Goal: Task Accomplishment & Management: Manage account settings

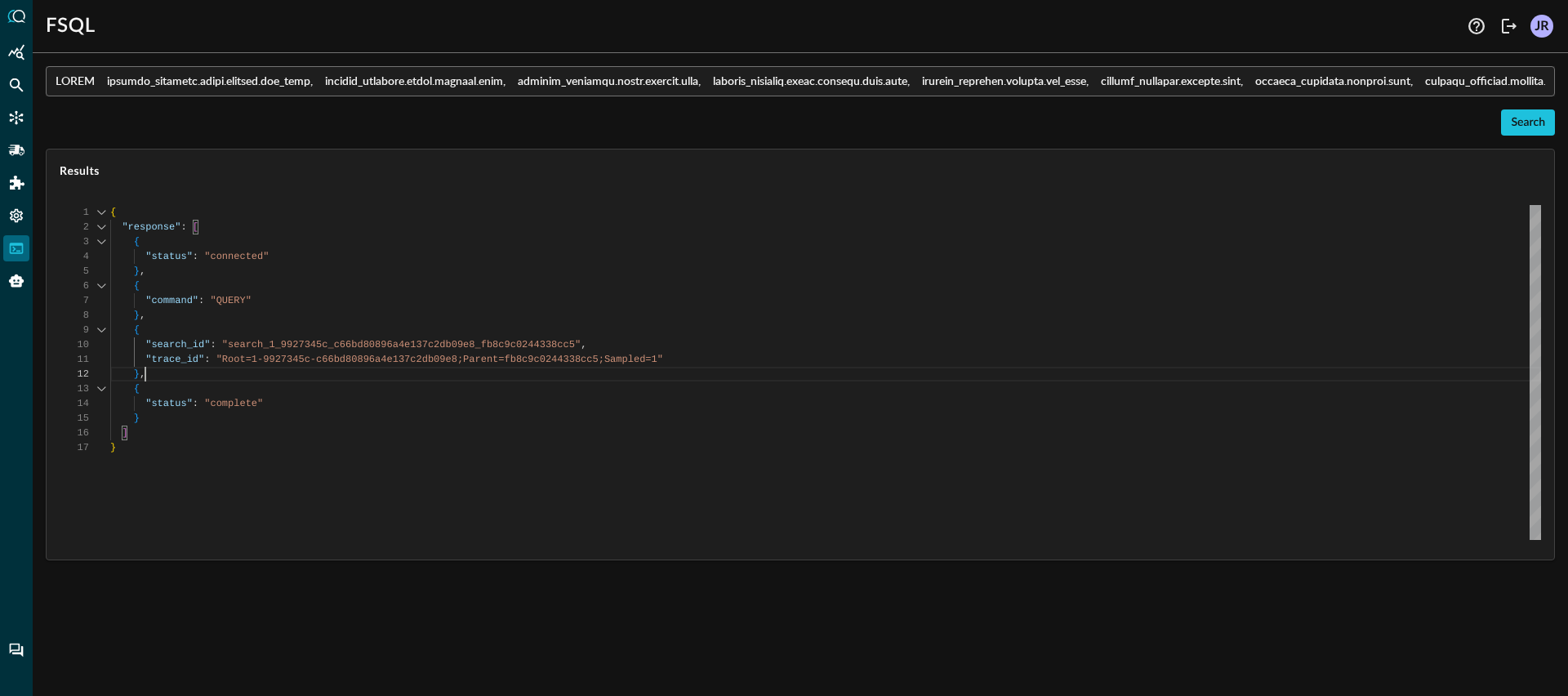
scroll to position [14, 0]
click at [1511, 30] on icon "Logout" at bounding box center [1509, 26] width 20 height 20
